Goal: Check status

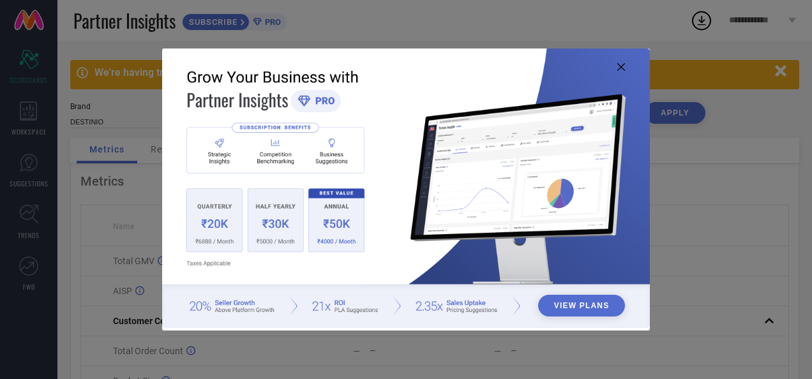
click at [621, 70] on icon at bounding box center [621, 67] width 8 height 8
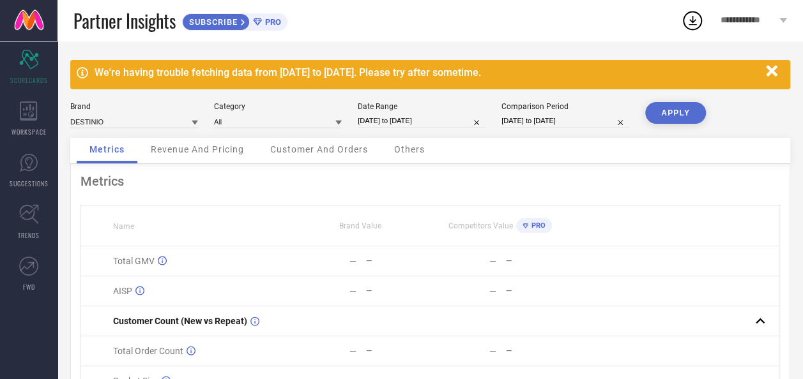
click at [404, 111] on div "Date Range [DATE] to [DATE]" at bounding box center [422, 115] width 128 height 26
select select "8"
select select "2025"
select select "9"
select select "2025"
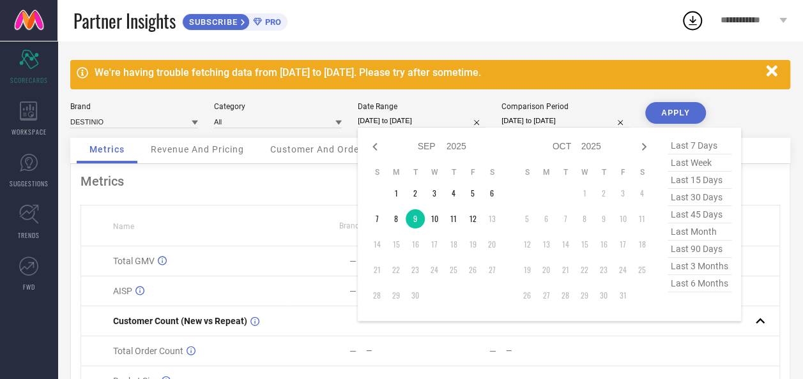
click at [436, 119] on input "[DATE] to [DATE]" at bounding box center [422, 120] width 128 height 13
click at [396, 218] on td "8" at bounding box center [395, 218] width 19 height 19
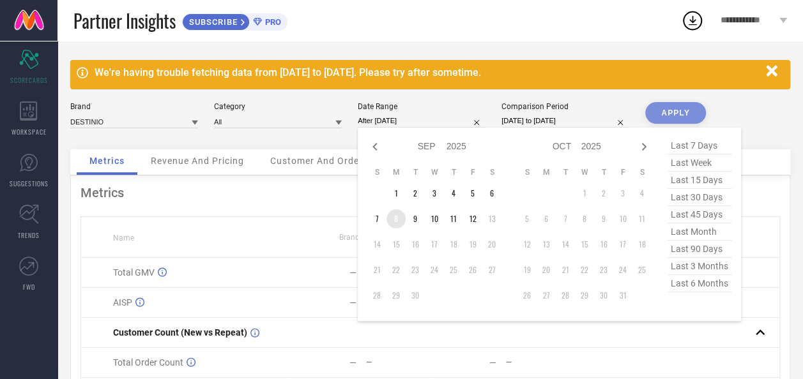
type input "[DATE] to [DATE]"
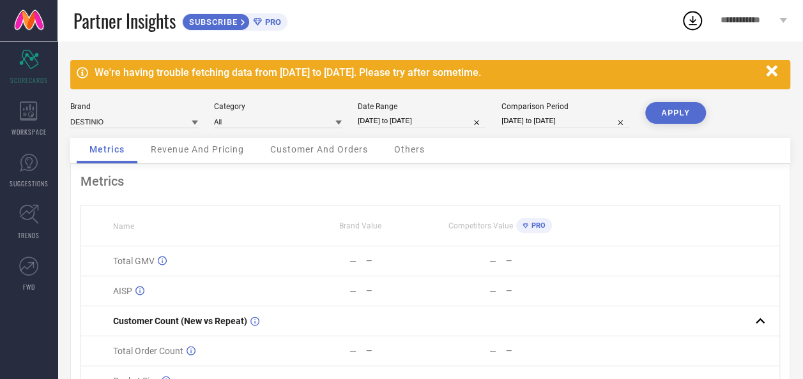
click at [682, 105] on button "APPLY" at bounding box center [675, 113] width 61 height 22
click at [389, 115] on input "[DATE] to [DATE]" at bounding box center [422, 120] width 128 height 13
select select "8"
select select "2025"
select select "9"
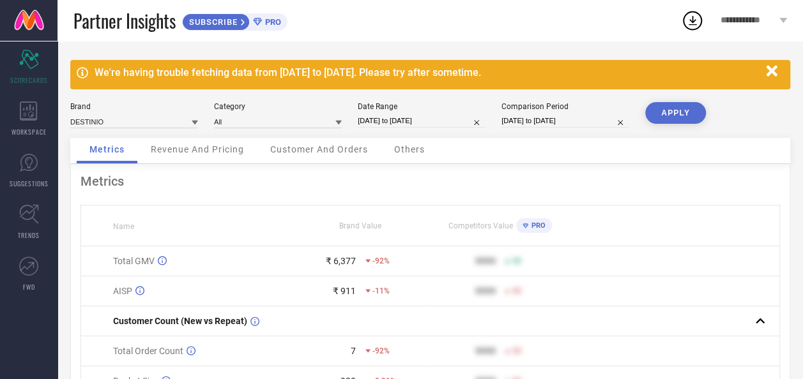
select select "2025"
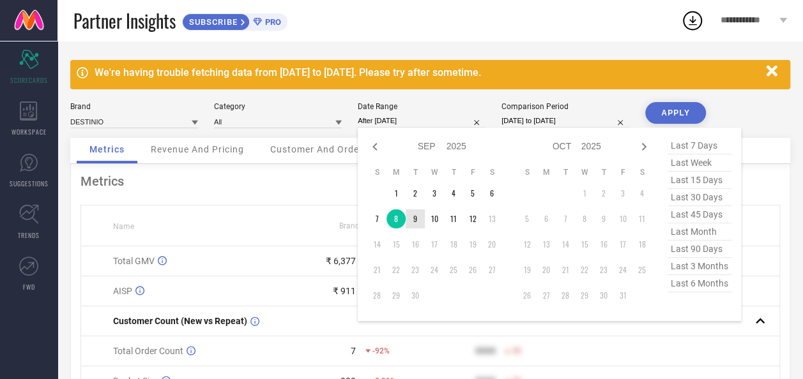
click at [412, 215] on td "9" at bounding box center [414, 218] width 19 height 19
type input "[DATE] to [DATE]"
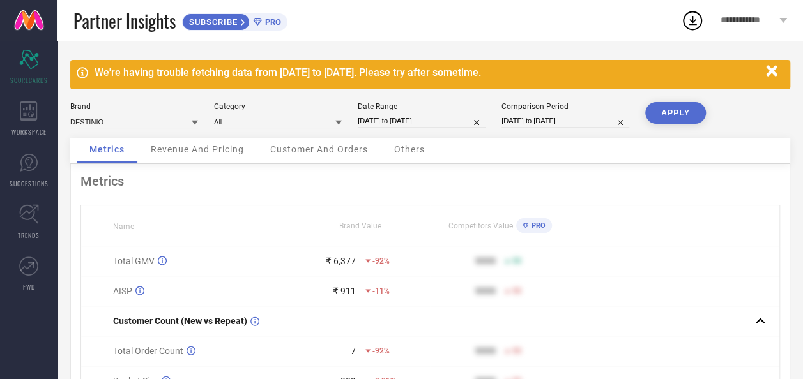
click at [668, 117] on button "APPLY" at bounding box center [675, 113] width 61 height 22
select select "8"
select select "2025"
select select "9"
select select "2025"
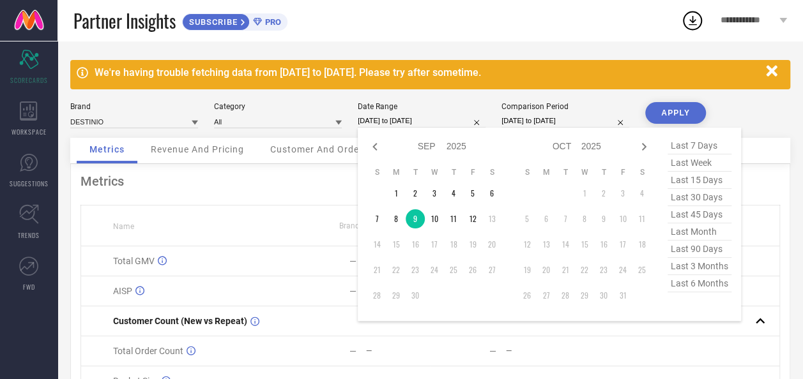
click at [420, 121] on input "[DATE] to [DATE]" at bounding box center [422, 120] width 128 height 13
click at [433, 220] on td "10" at bounding box center [434, 218] width 19 height 19
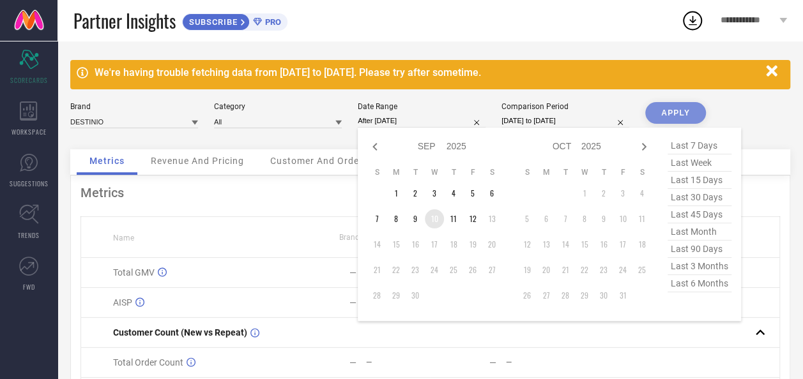
type input "[DATE] to [DATE]"
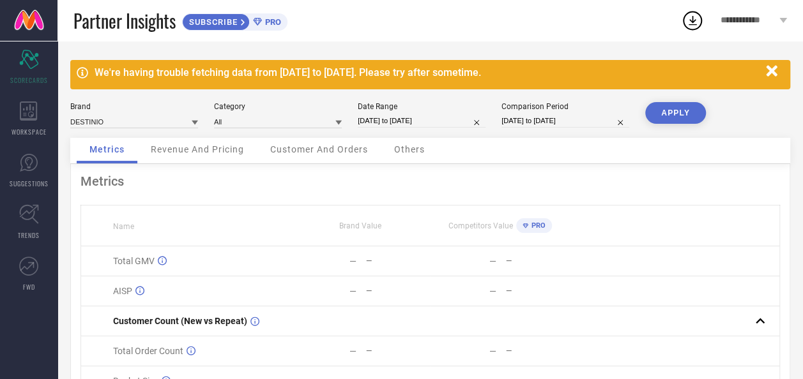
click at [683, 117] on button "APPLY" at bounding box center [675, 113] width 61 height 22
